Goal: Information Seeking & Learning: Learn about a topic

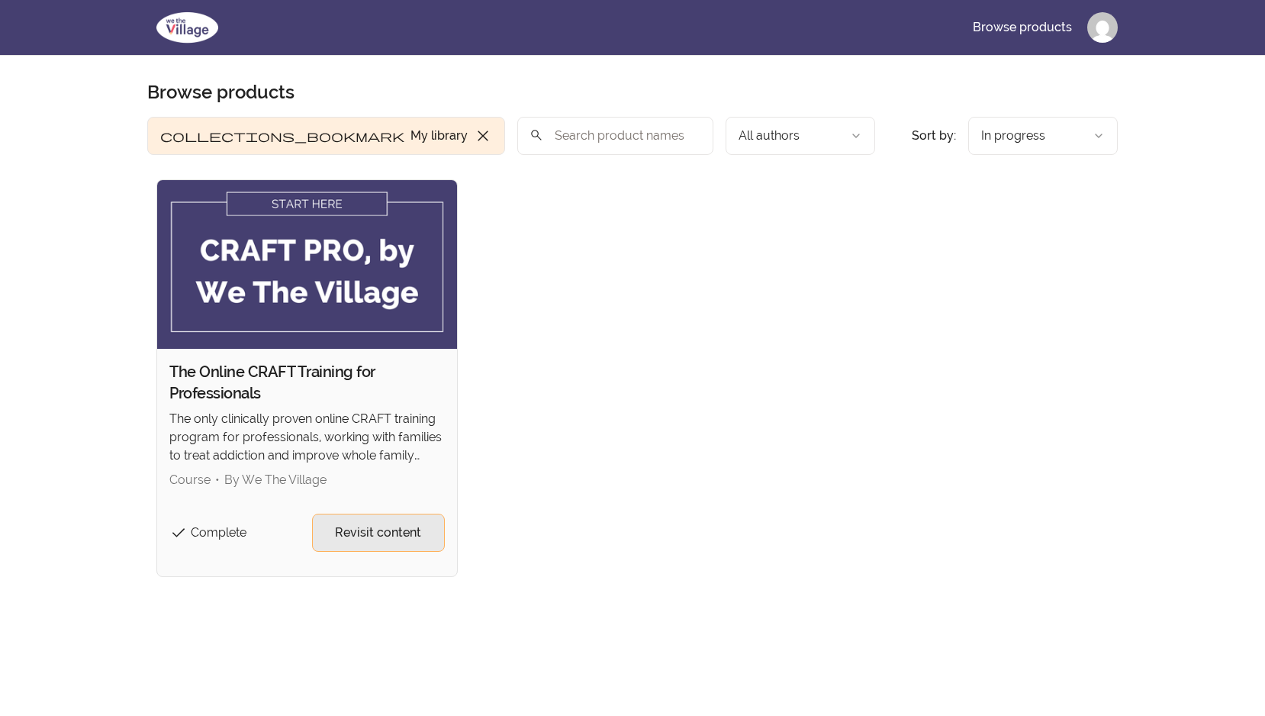
click at [398, 536] on span "Revisit content" at bounding box center [378, 532] width 86 height 18
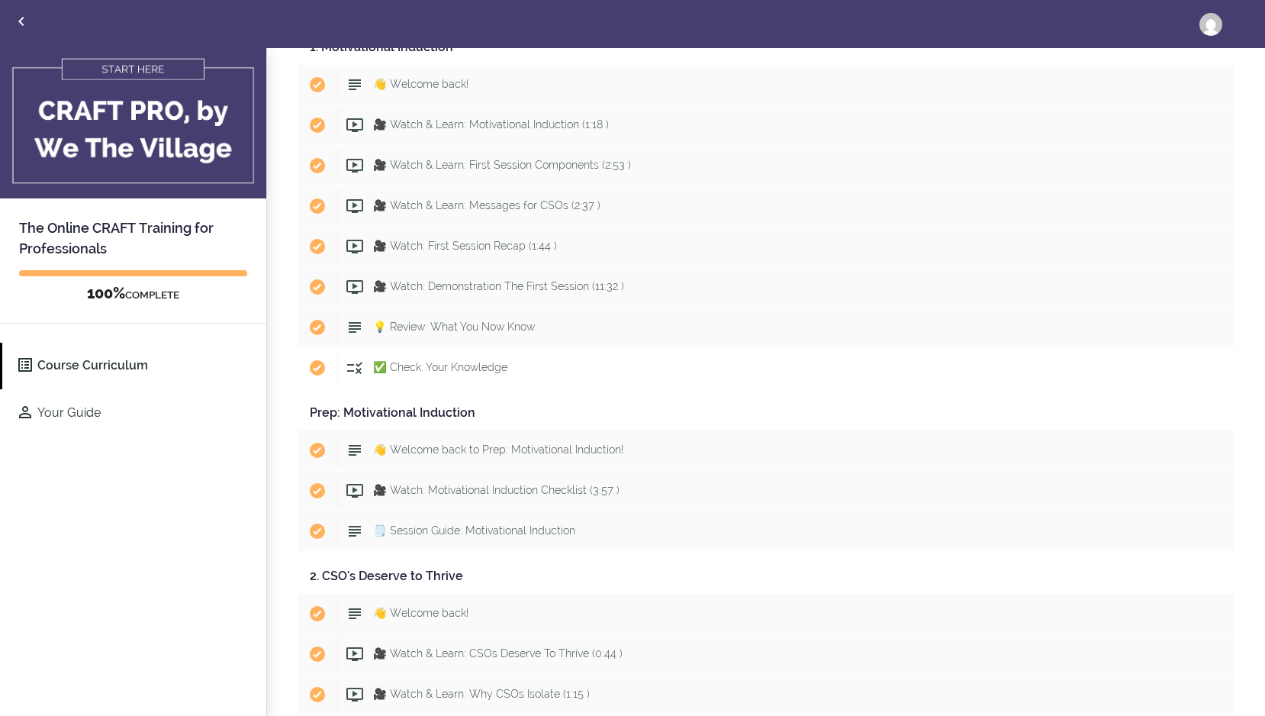
scroll to position [1550, 0]
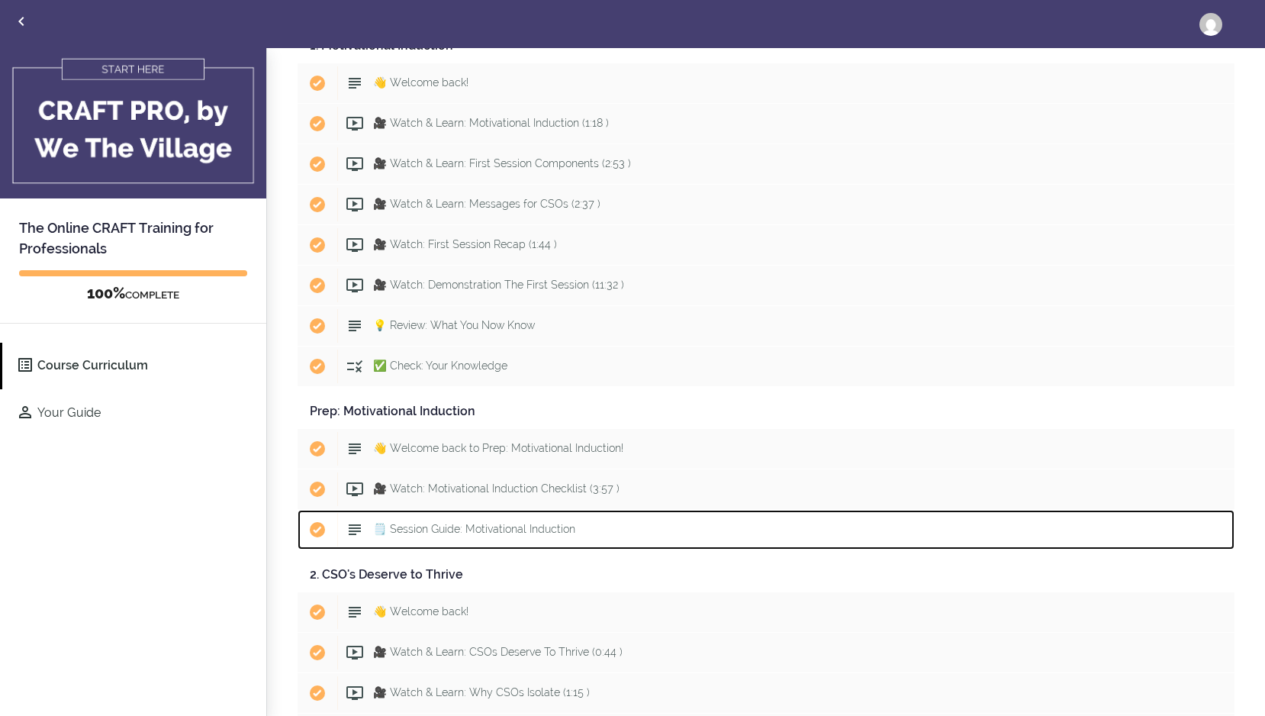
click at [522, 529] on span "🗒️ Session Guide: Motivational Induction" at bounding box center [474, 529] width 202 height 12
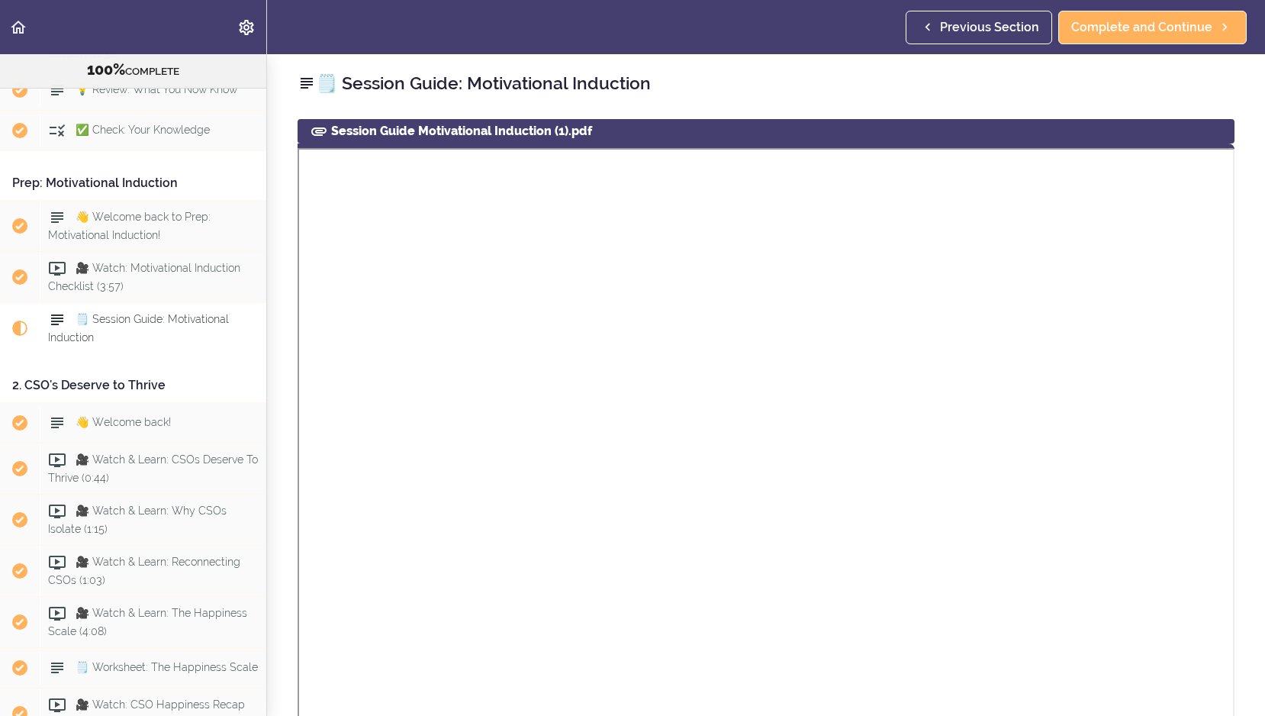
scroll to position [1995, 0]
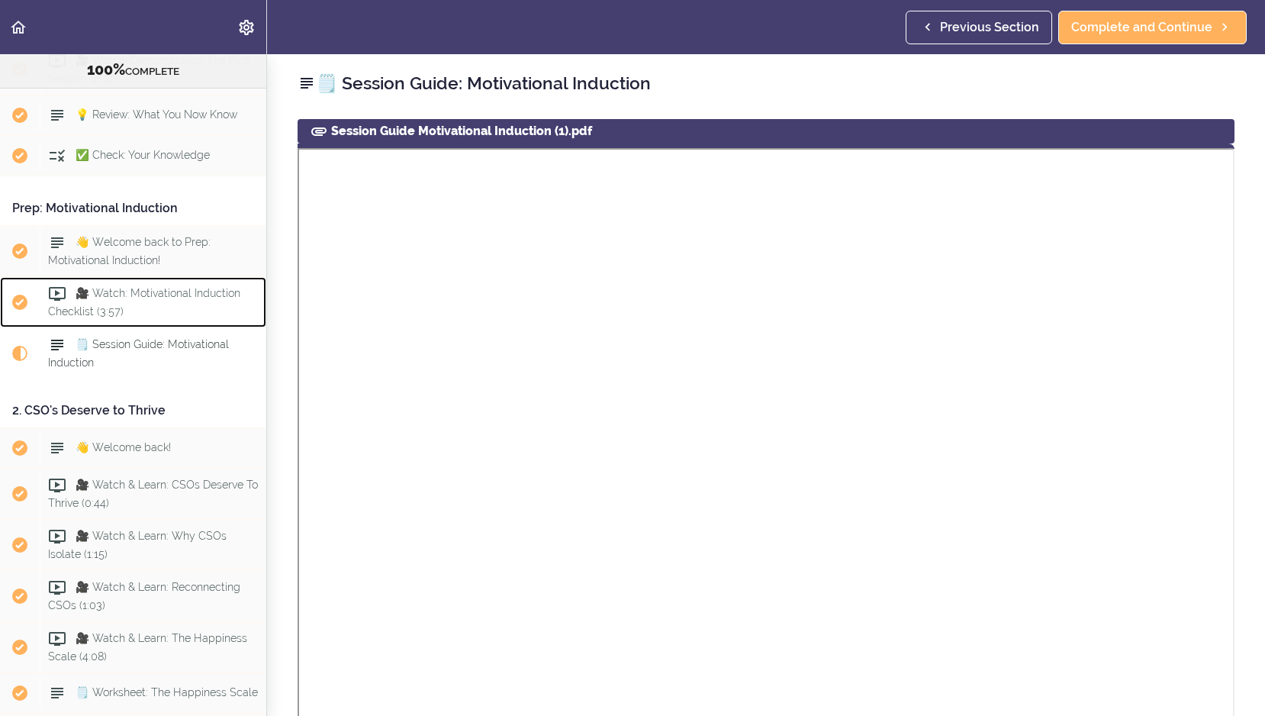
click at [169, 287] on span "🎥 Watch: Motivational Induction Checklist (3:57)" at bounding box center [144, 302] width 192 height 30
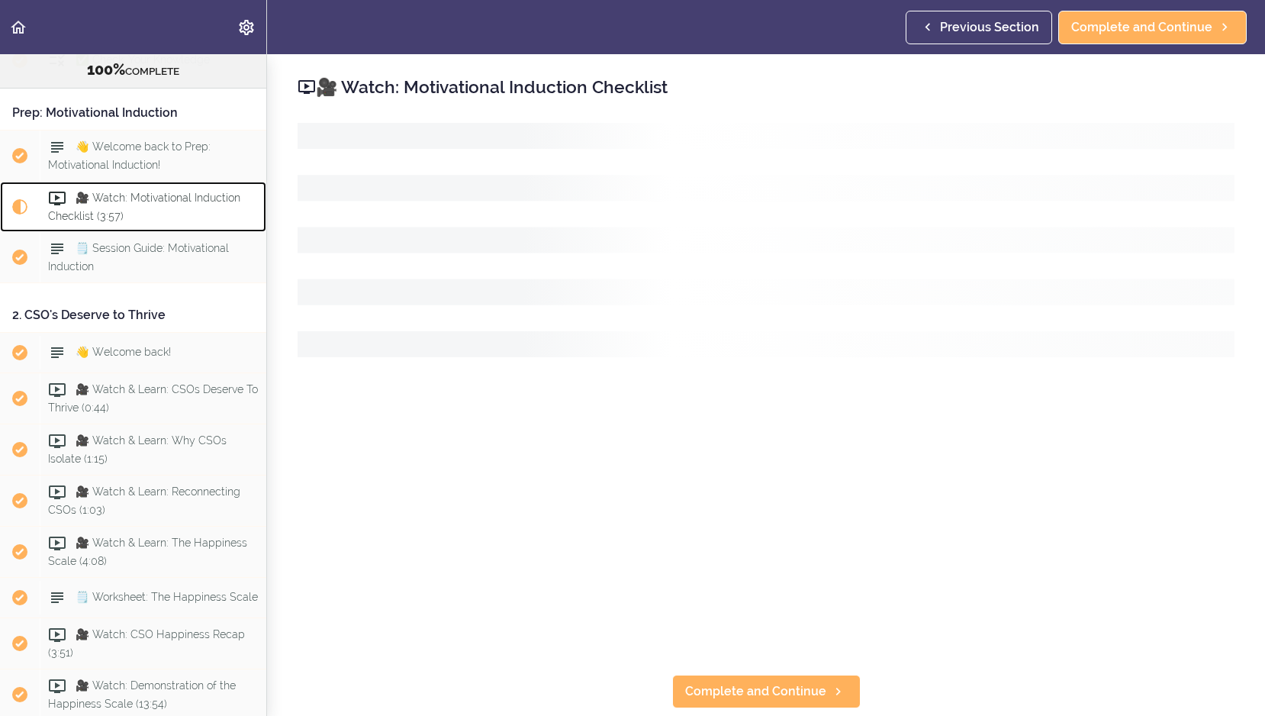
scroll to position [2149, 0]
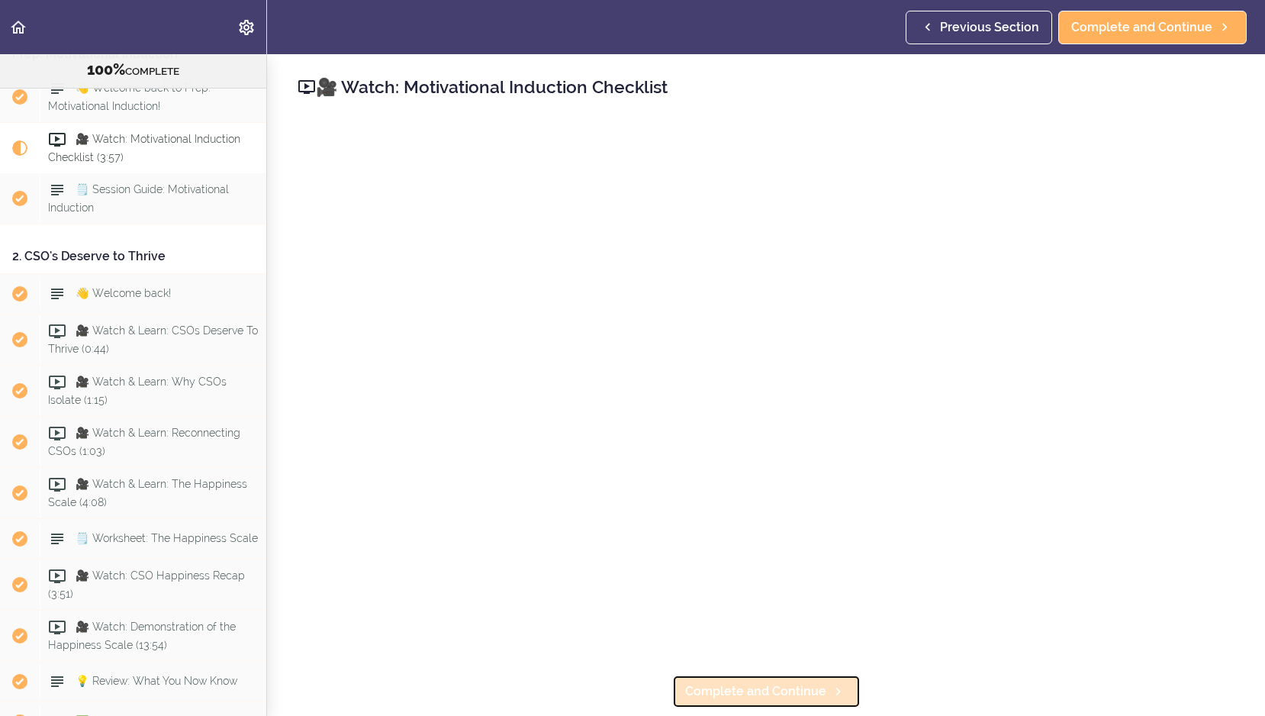
click at [723, 694] on span "Complete and Continue" at bounding box center [755, 691] width 141 height 18
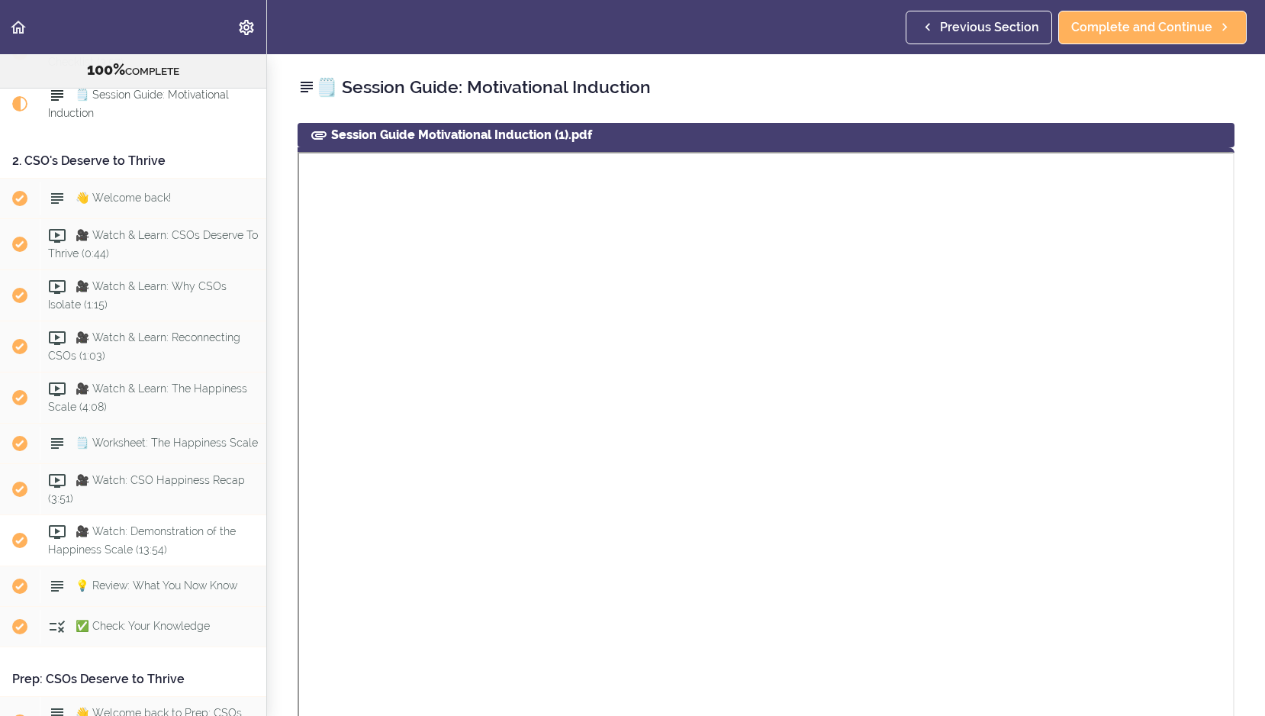
scroll to position [2246, 0]
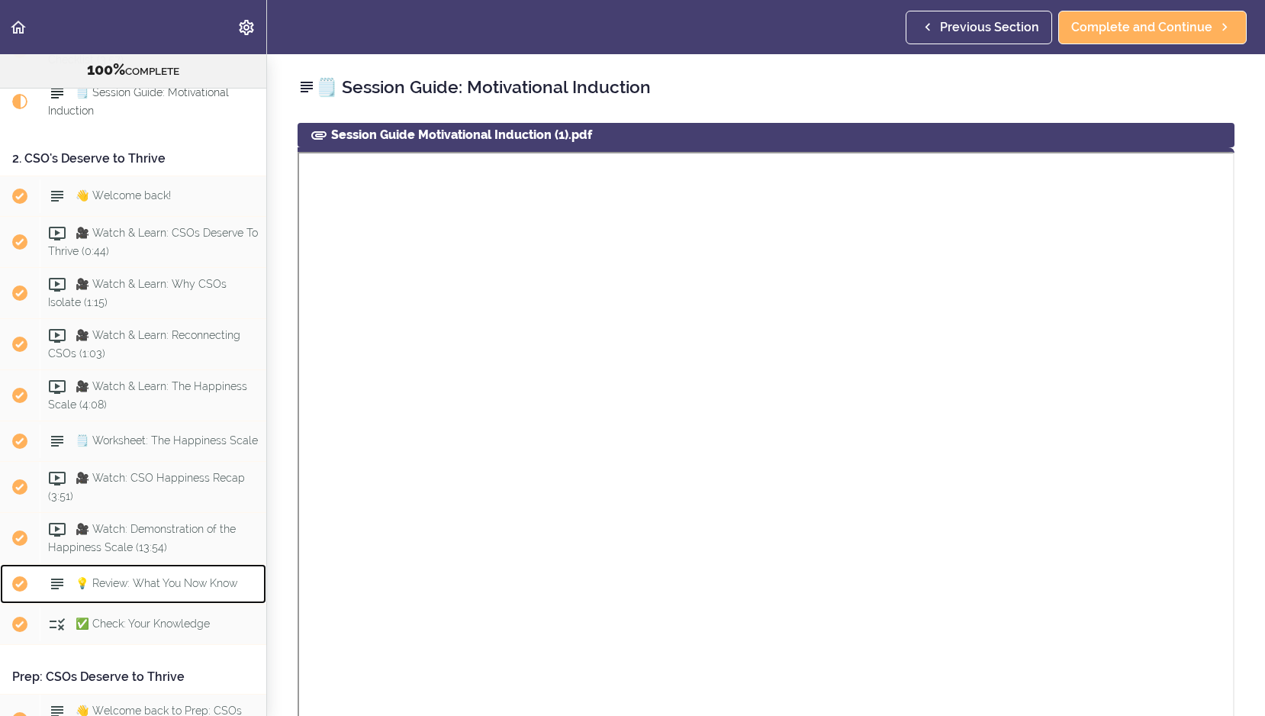
click at [142, 577] on span "💡 Review: What You Now Know" at bounding box center [157, 583] width 162 height 12
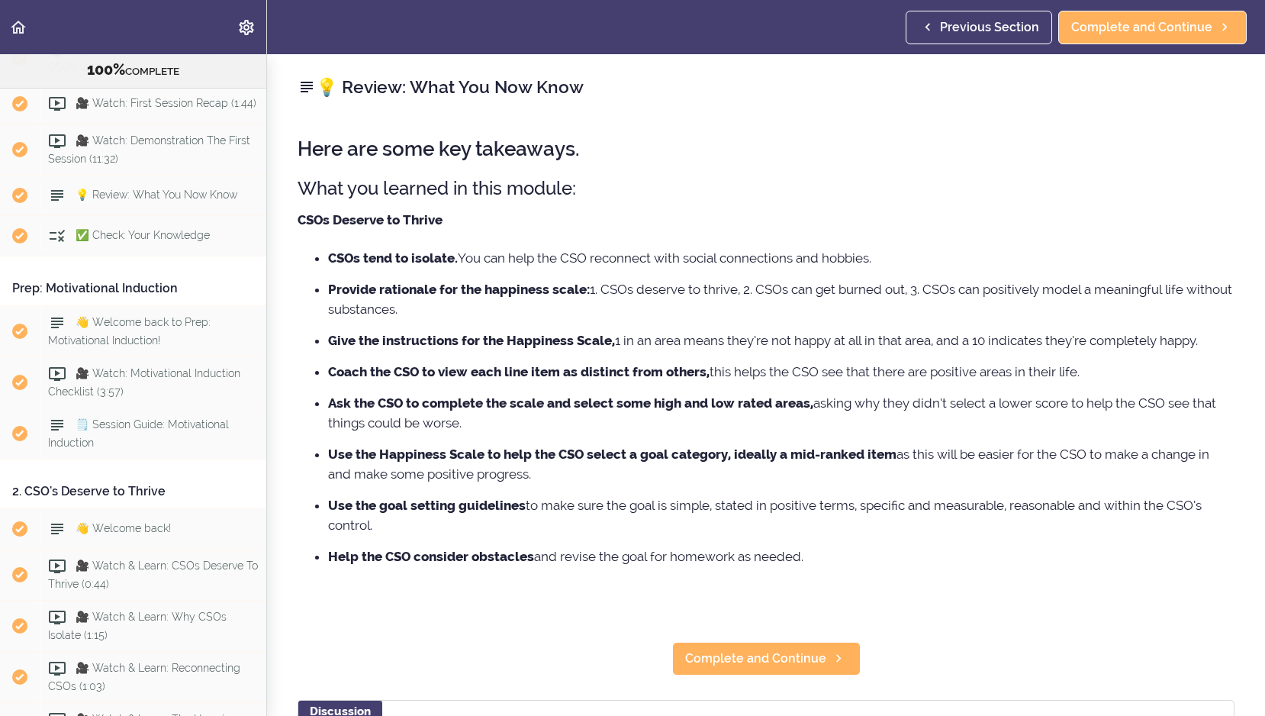
scroll to position [1913, 0]
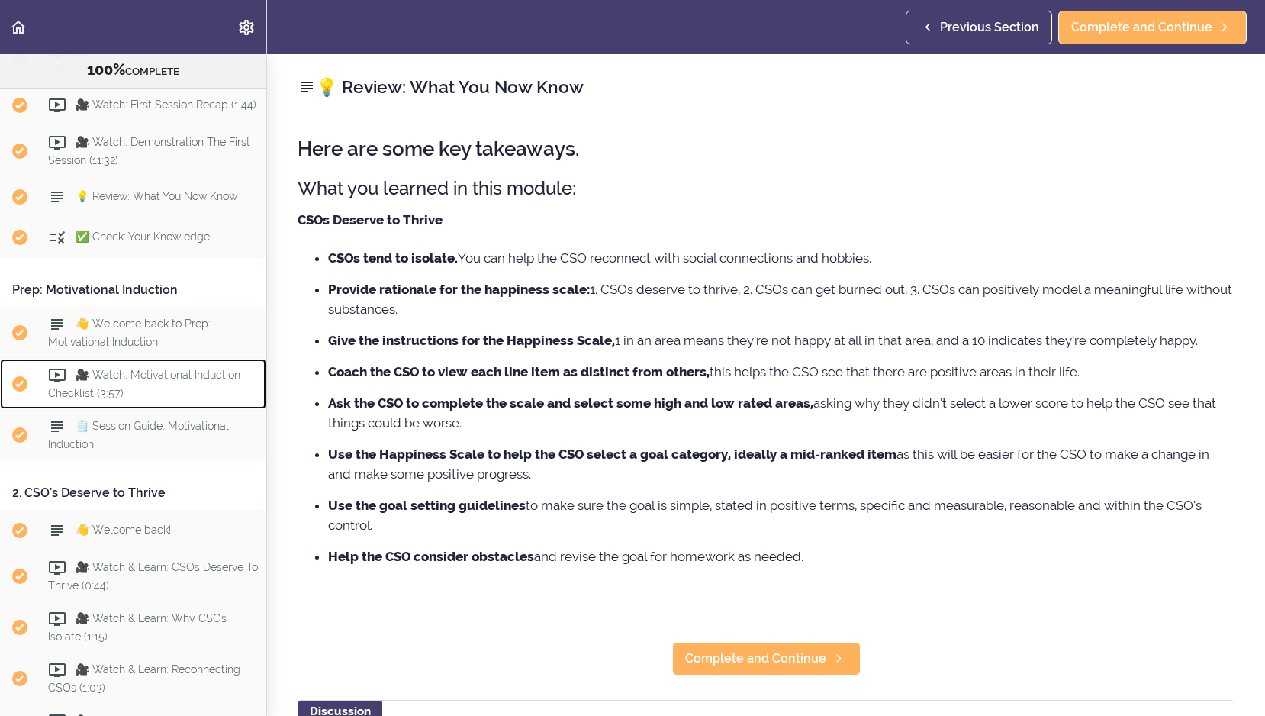
click at [167, 369] on span "🎥 Watch: Motivational Induction Checklist (3:57)" at bounding box center [144, 384] width 192 height 30
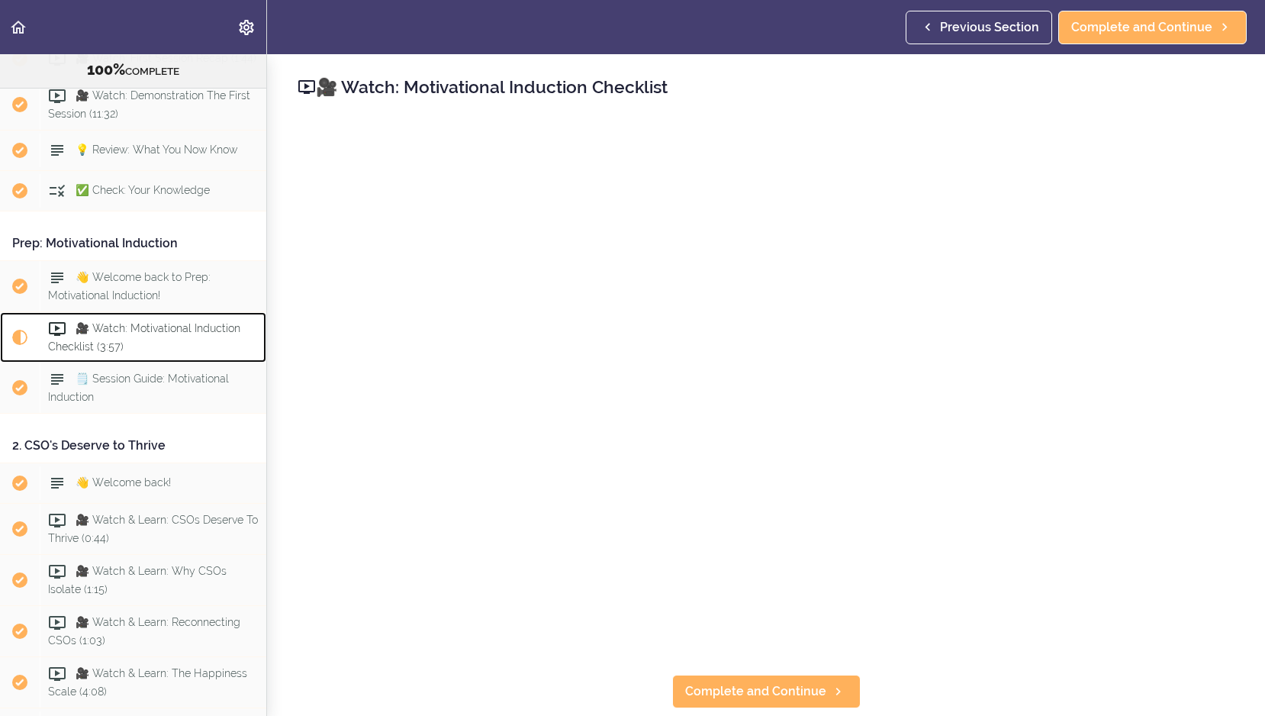
scroll to position [1958, 0]
click at [163, 280] on div "👋 Welcome back to Prep: Motivational Induction!" at bounding box center [153, 287] width 227 height 50
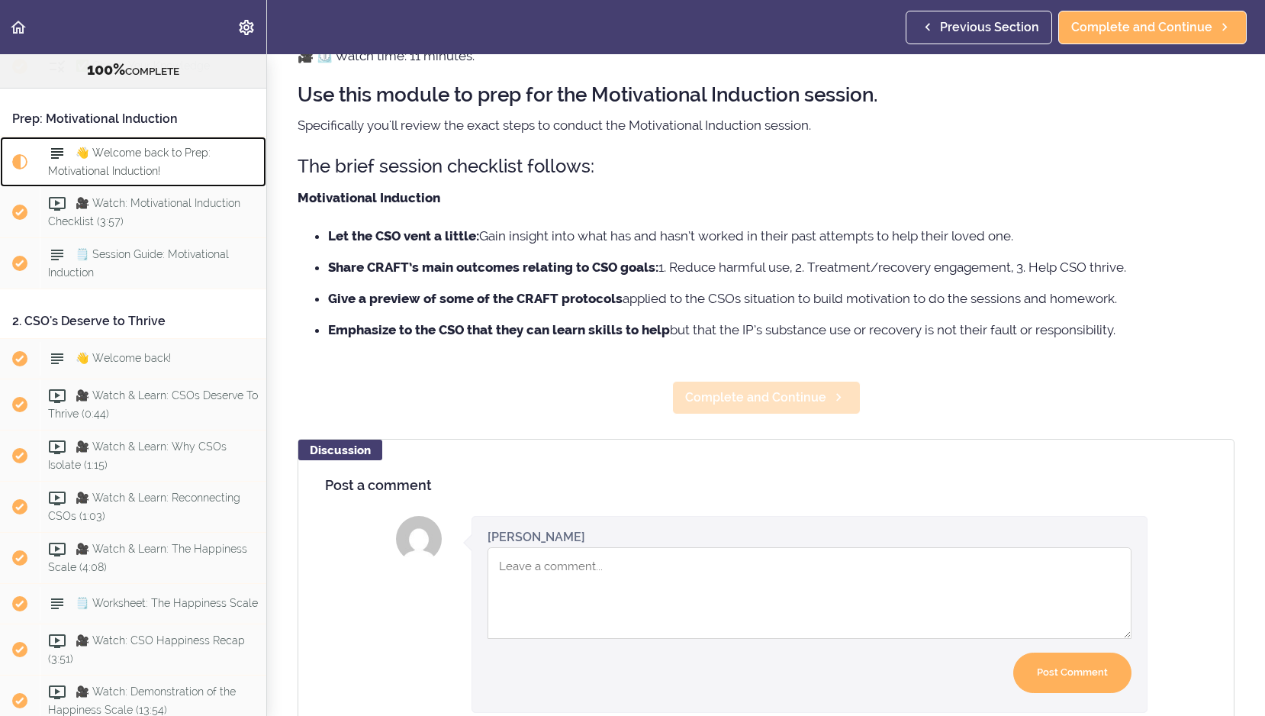
scroll to position [112, 0]
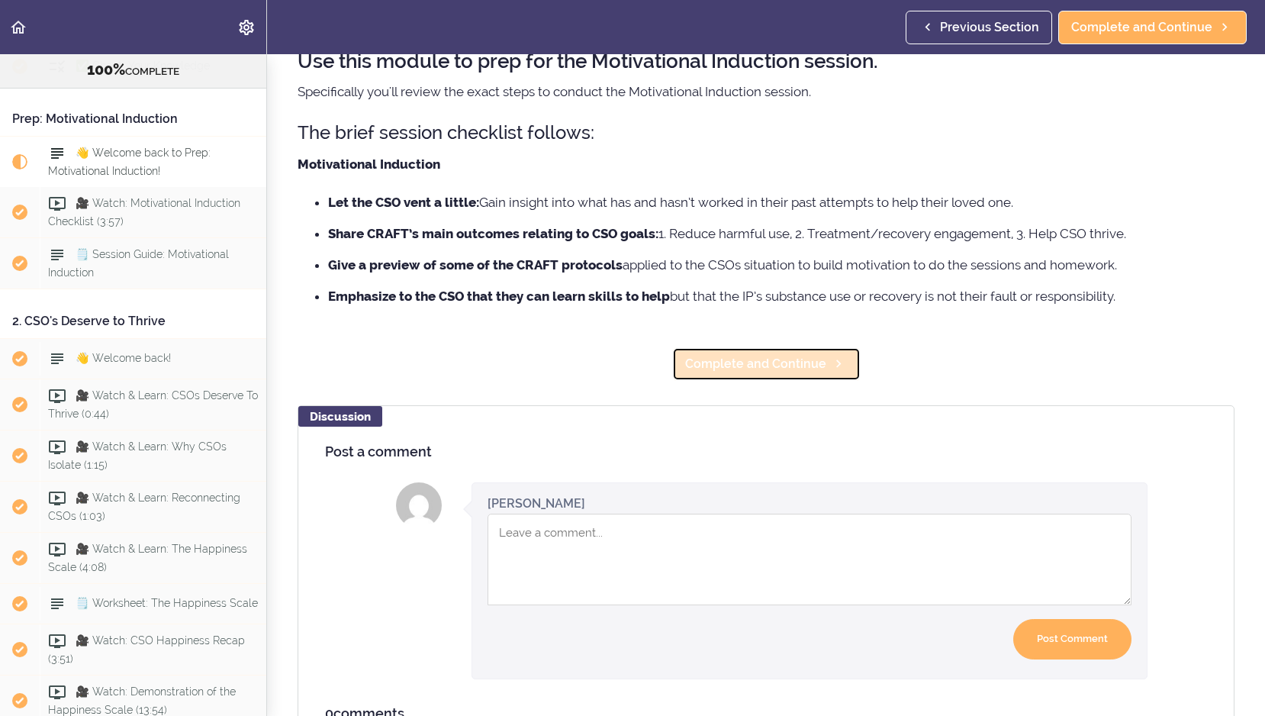
click at [768, 362] on span "Complete and Continue" at bounding box center [755, 364] width 141 height 18
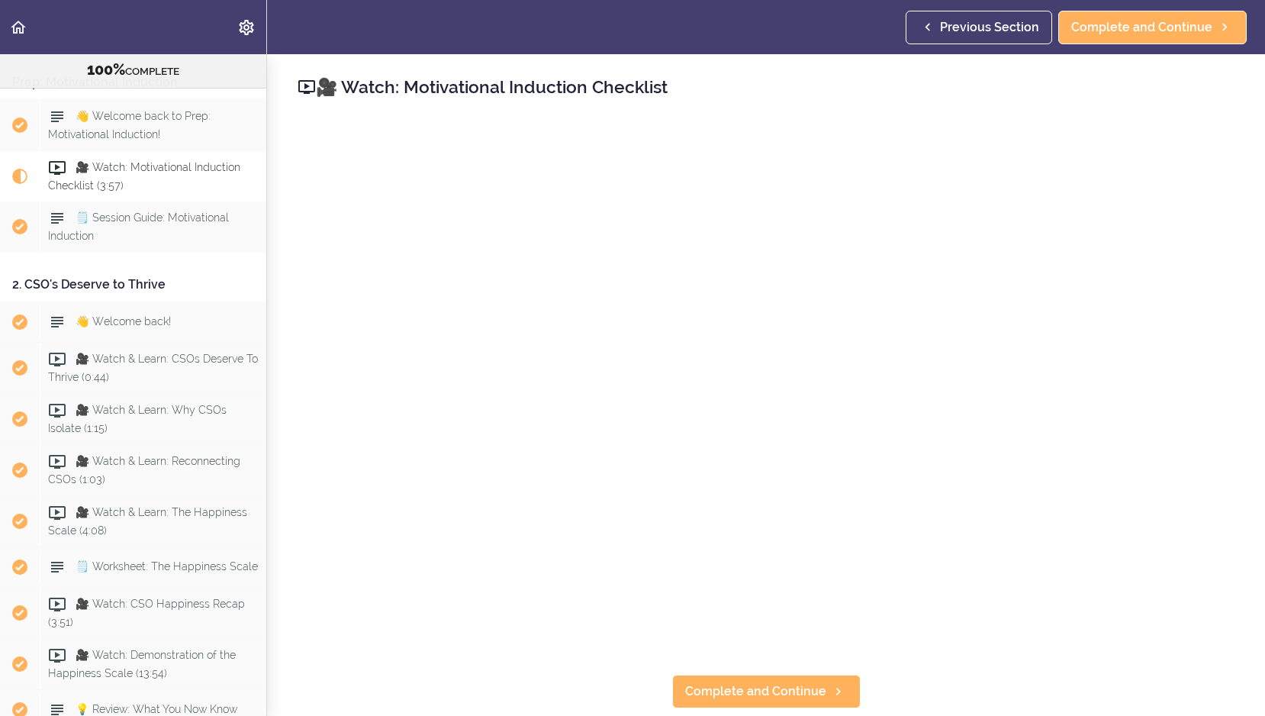
scroll to position [2149, 0]
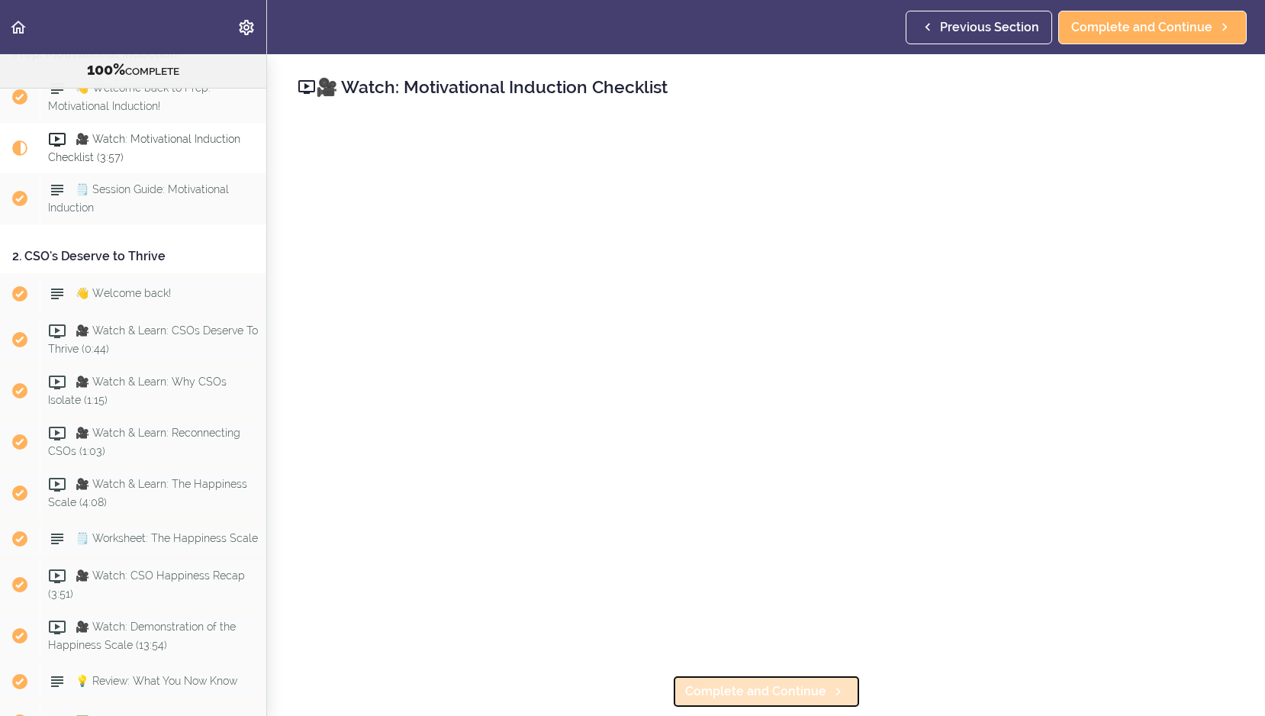
click at [807, 695] on span "Complete and Continue" at bounding box center [755, 691] width 141 height 18
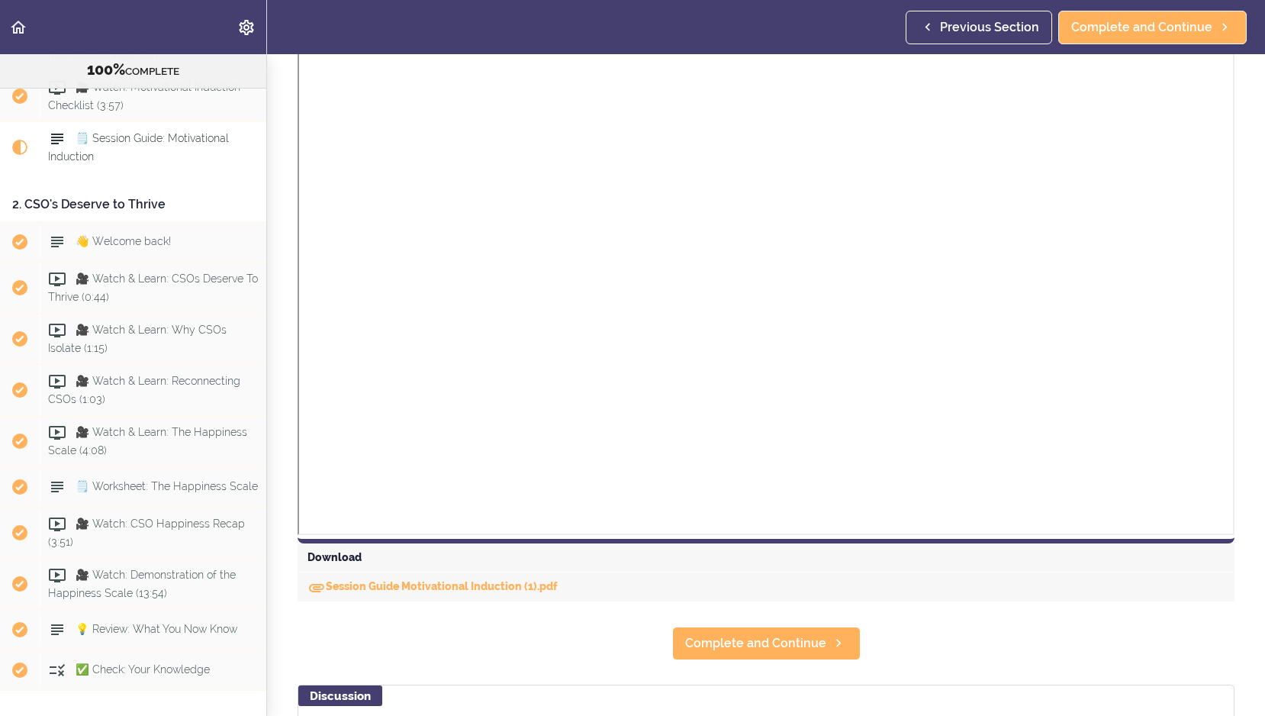
scroll to position [305, 0]
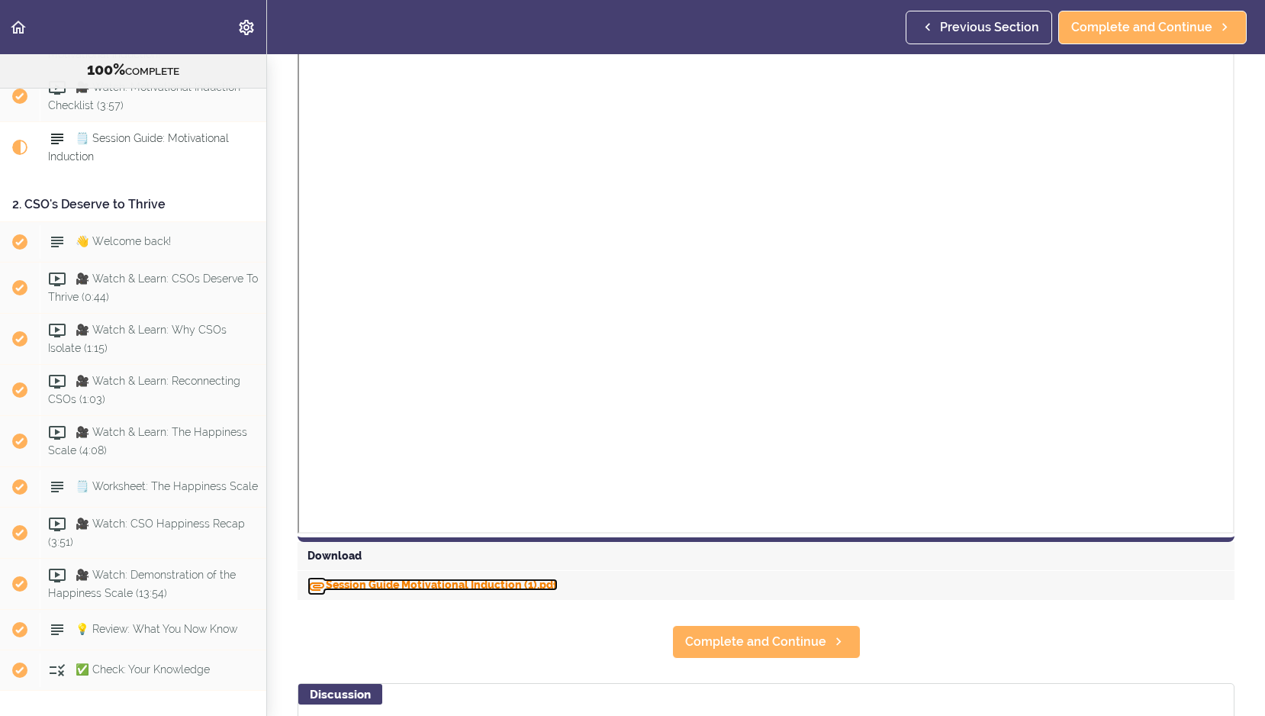
click at [495, 590] on link "Session Guide Motivational Induction (1).pdf" at bounding box center [432, 584] width 250 height 12
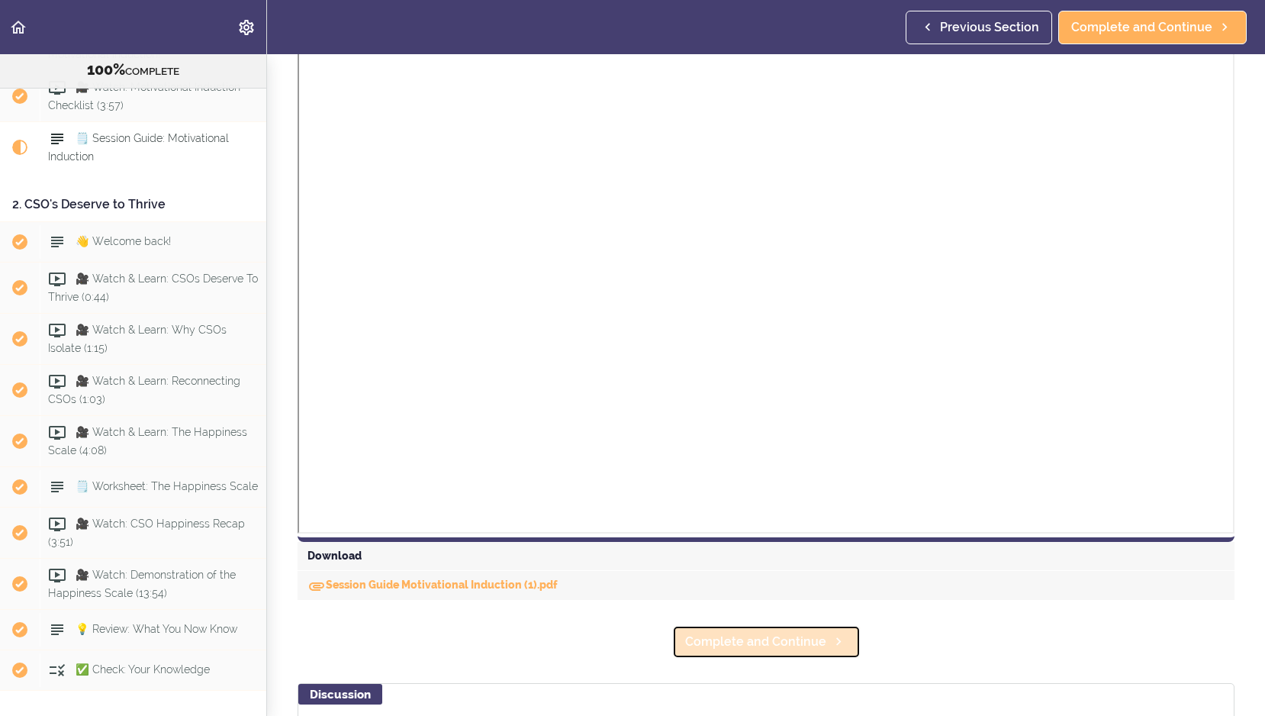
click at [739, 650] on span "Complete and Continue" at bounding box center [755, 642] width 141 height 18
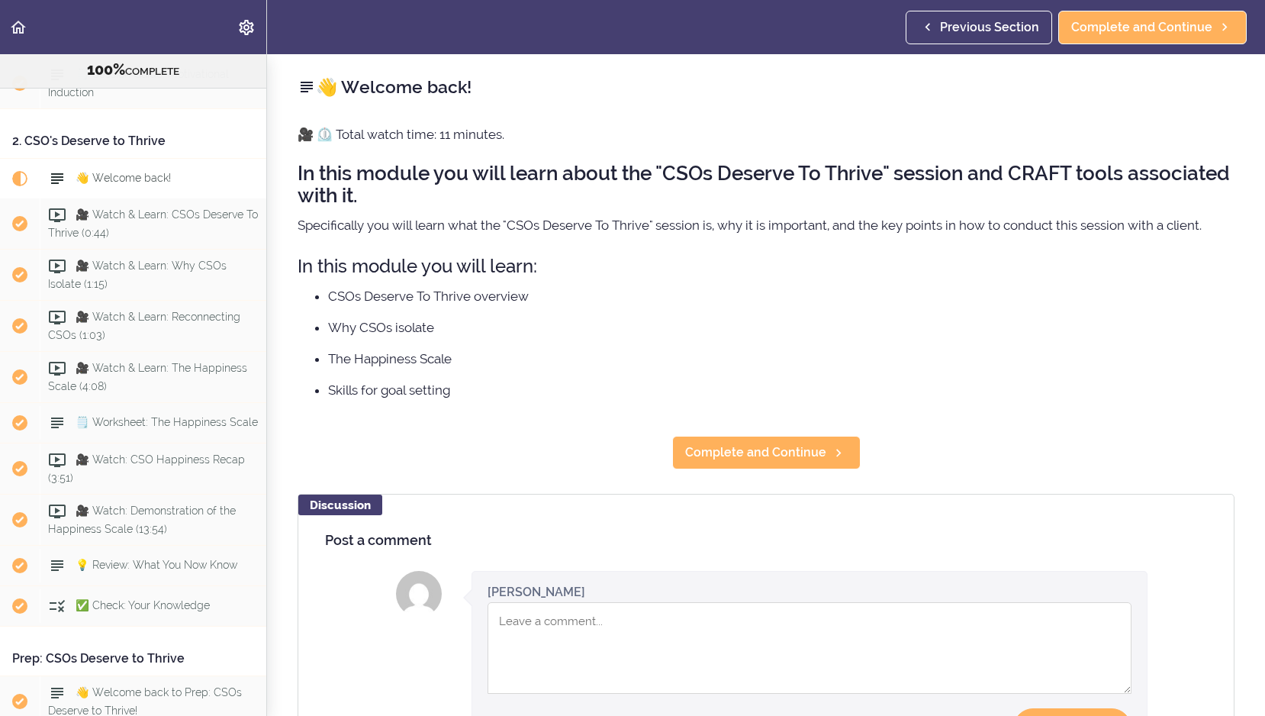
scroll to position [2301, 0]
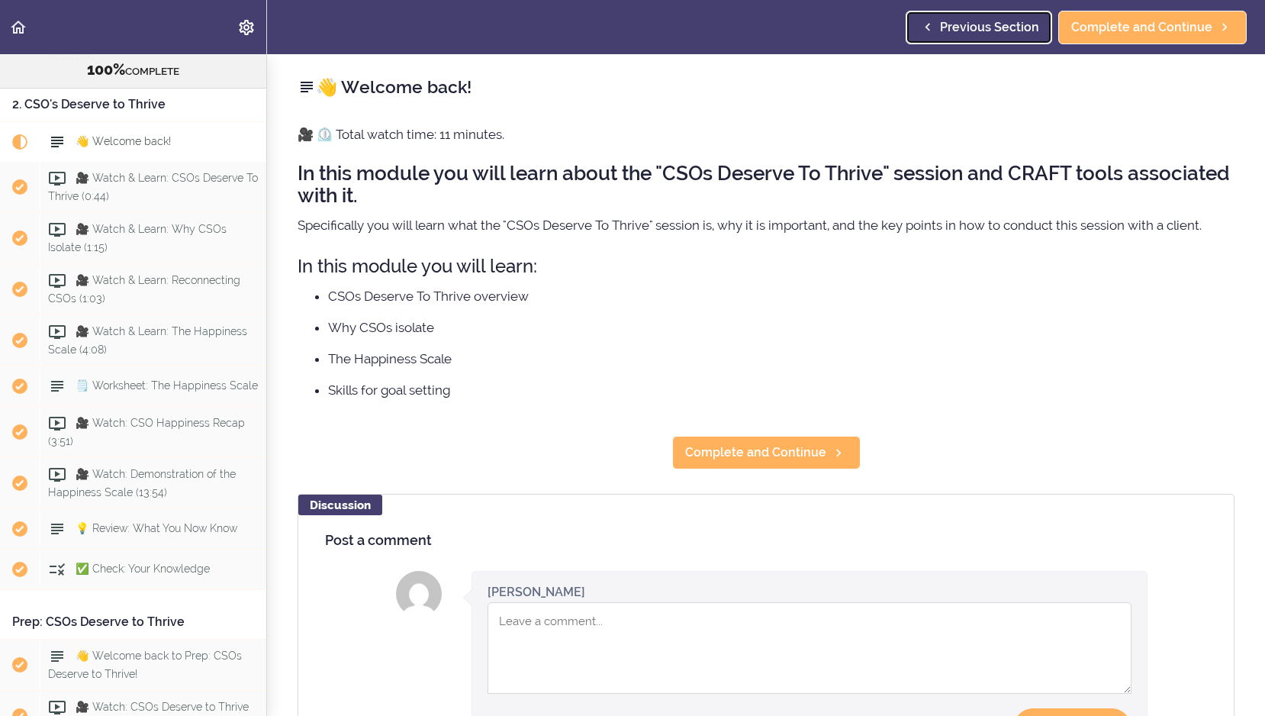
click at [947, 29] on link "Previous Section" at bounding box center [979, 28] width 146 height 34
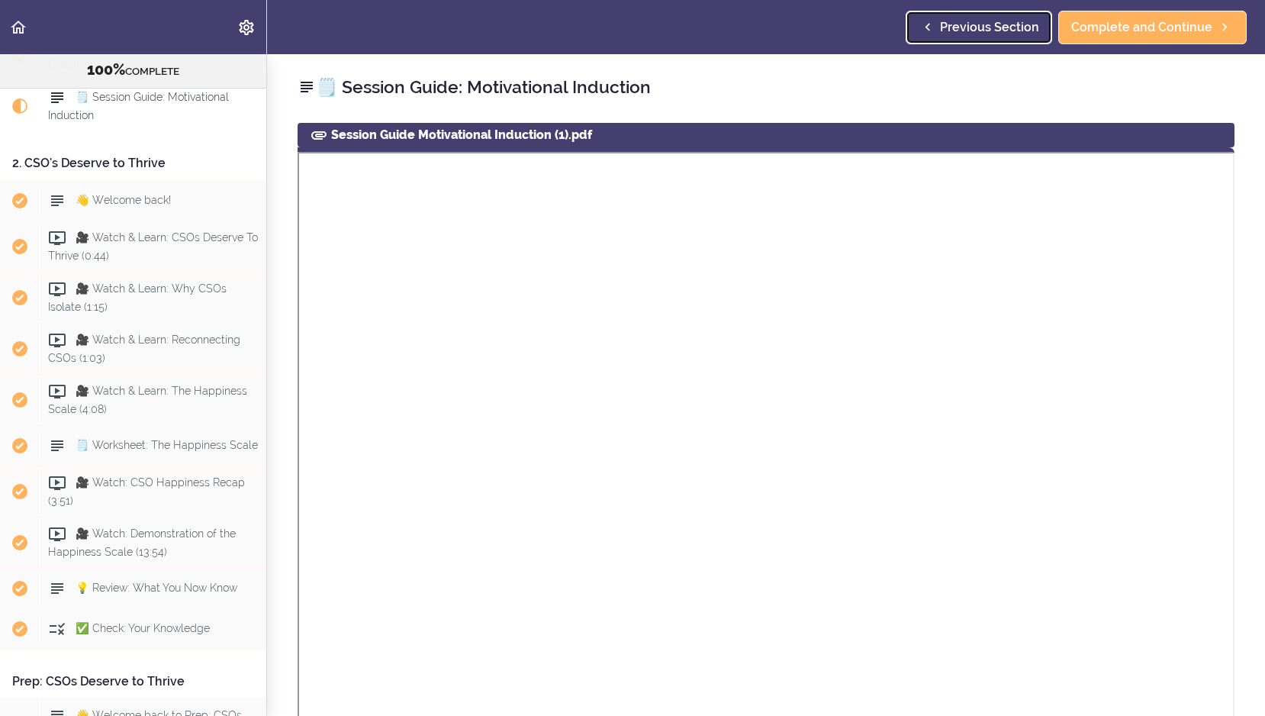
scroll to position [2201, 0]
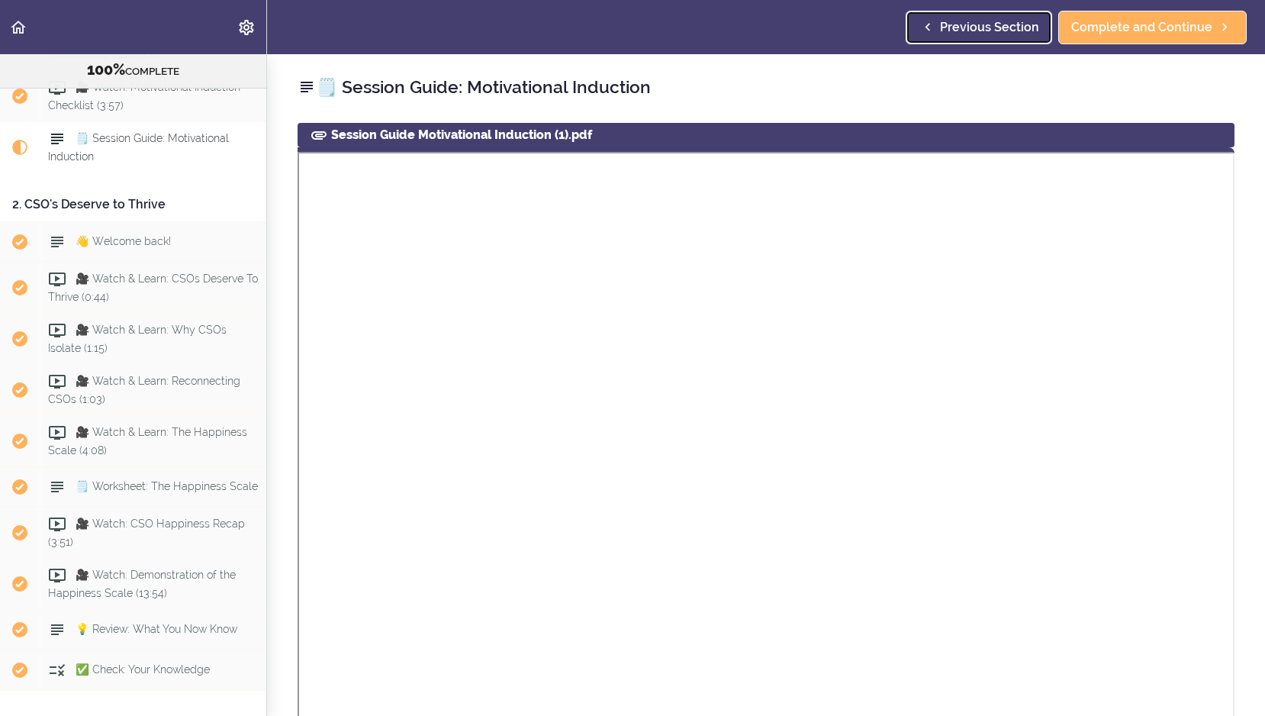
click at [987, 21] on span "Previous Section" at bounding box center [989, 27] width 99 height 18
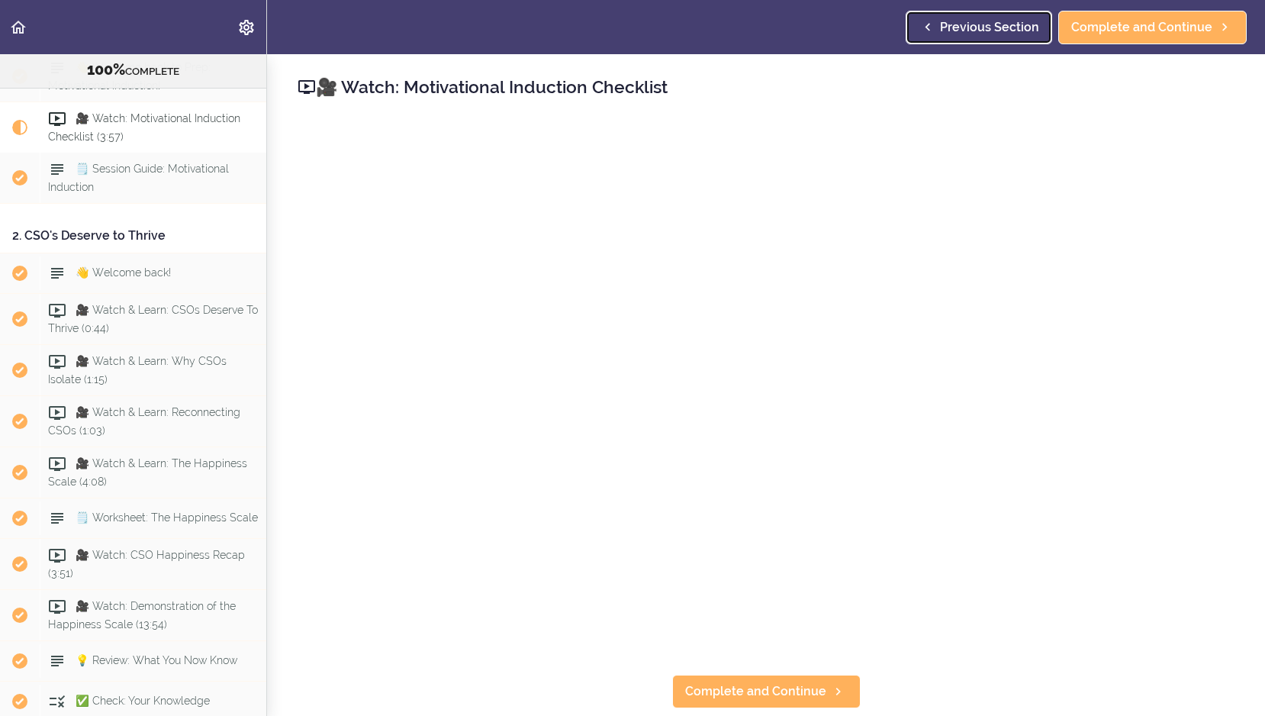
scroll to position [2149, 0]
